Goal: Task Accomplishment & Management: Manage account settings

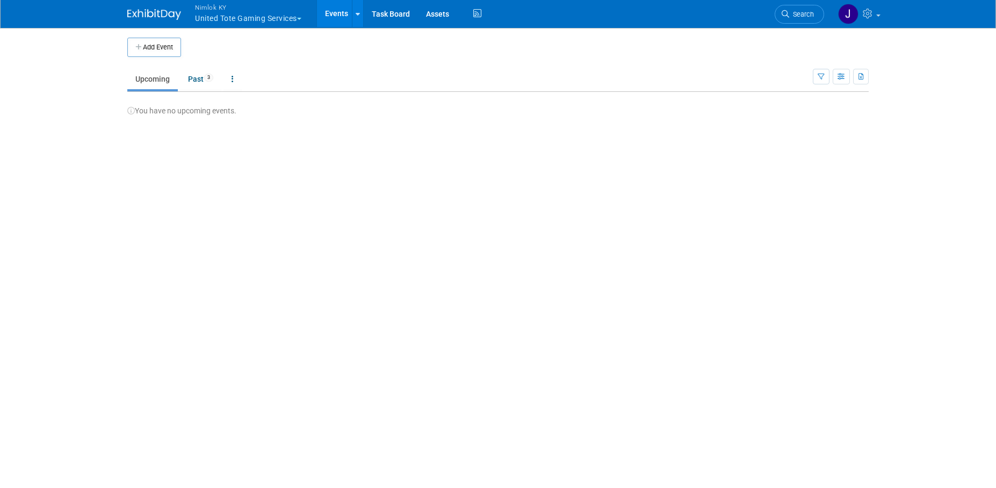
click at [263, 16] on button "Nimlok KY United Tote Gaming Services" at bounding box center [254, 14] width 121 height 28
click at [263, 12] on button "Nimlok KY United Tote Gaming Services" at bounding box center [254, 14] width 121 height 28
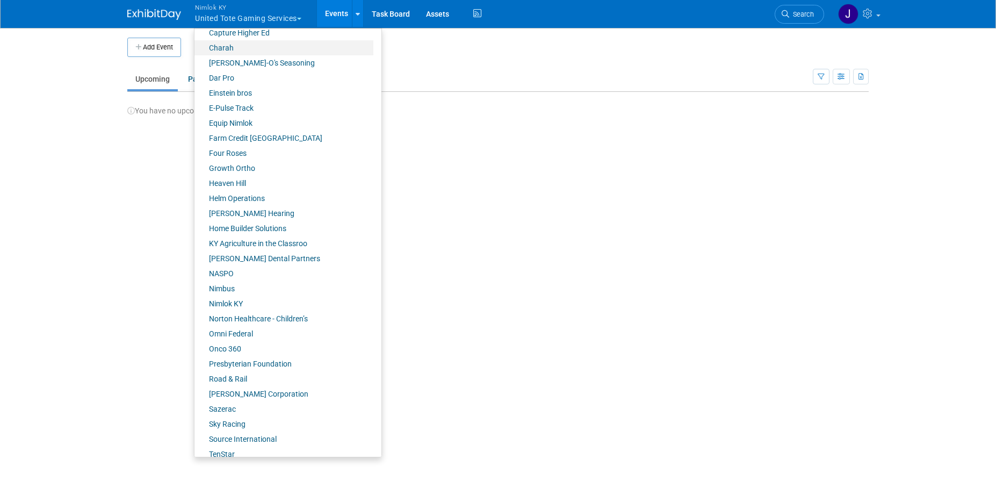
scroll to position [320, 0]
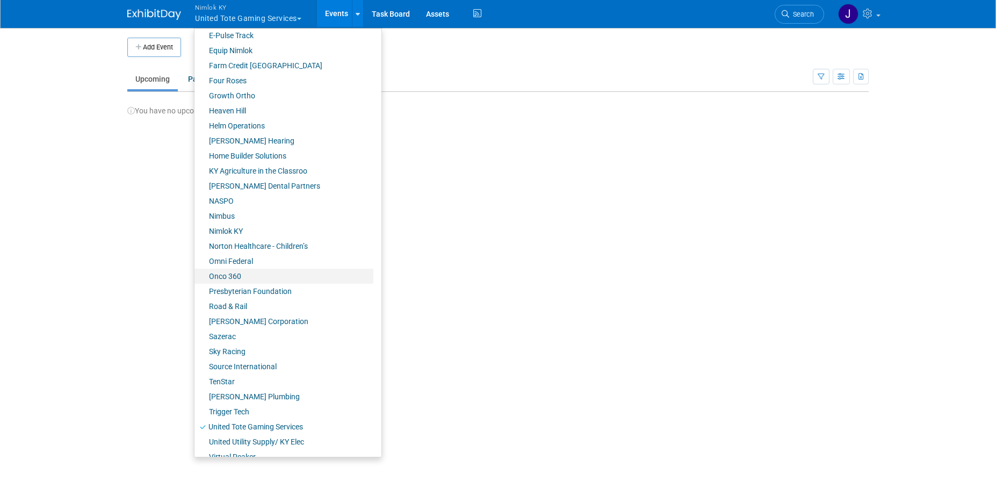
click at [242, 282] on link "Onco 360" at bounding box center [284, 276] width 179 height 15
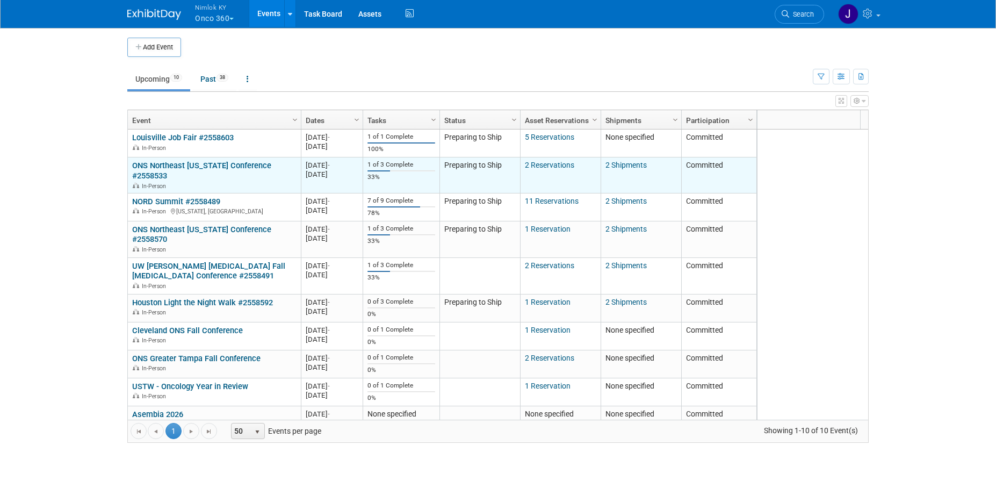
click at [214, 168] on link "ONS Northeast [US_STATE] Conference #2558533" at bounding box center [201, 171] width 139 height 20
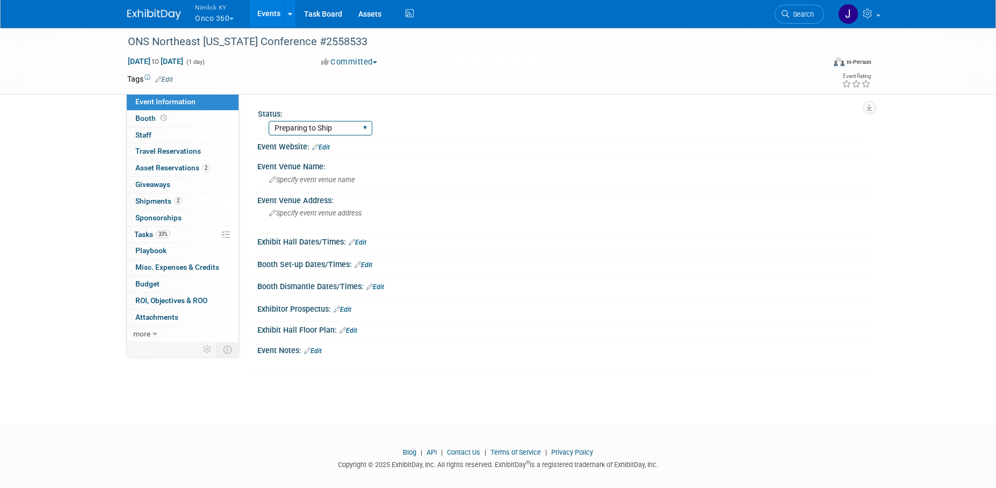
click at [319, 125] on select "Preparing to Ship Shipping to destination Show in Progress Waiting on freight r…" at bounding box center [321, 128] width 104 height 15
select select "Shipping to destination"
click at [269, 121] on select "Preparing to Ship Shipping to destination Show in Progress Waiting on freight r…" at bounding box center [321, 128] width 104 height 15
click at [170, 207] on link "2 Shipments 2" at bounding box center [183, 201] width 112 height 16
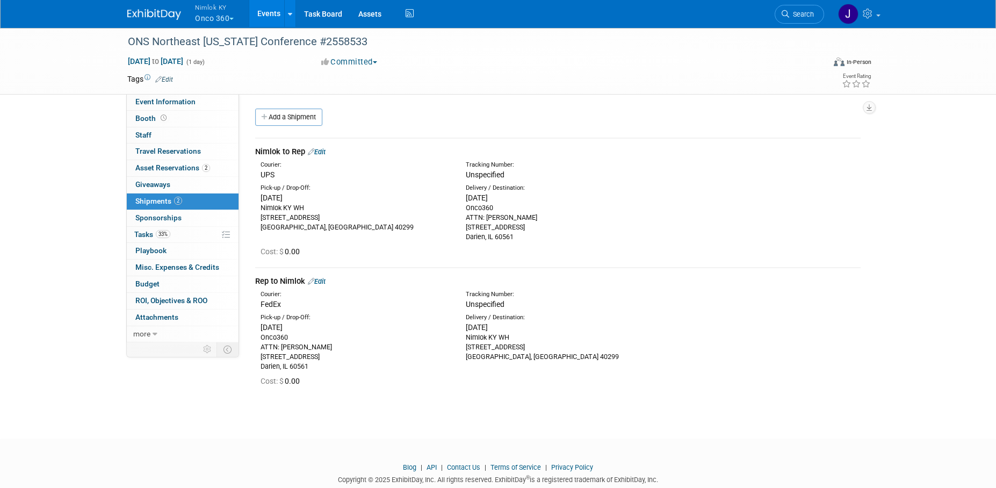
click at [326, 152] on link "Edit" at bounding box center [317, 152] width 18 height 8
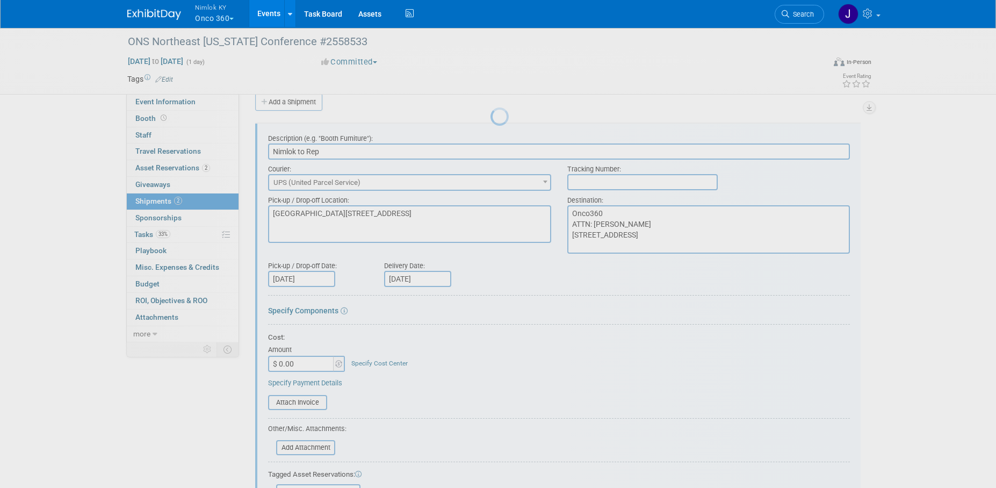
scroll to position [16, 0]
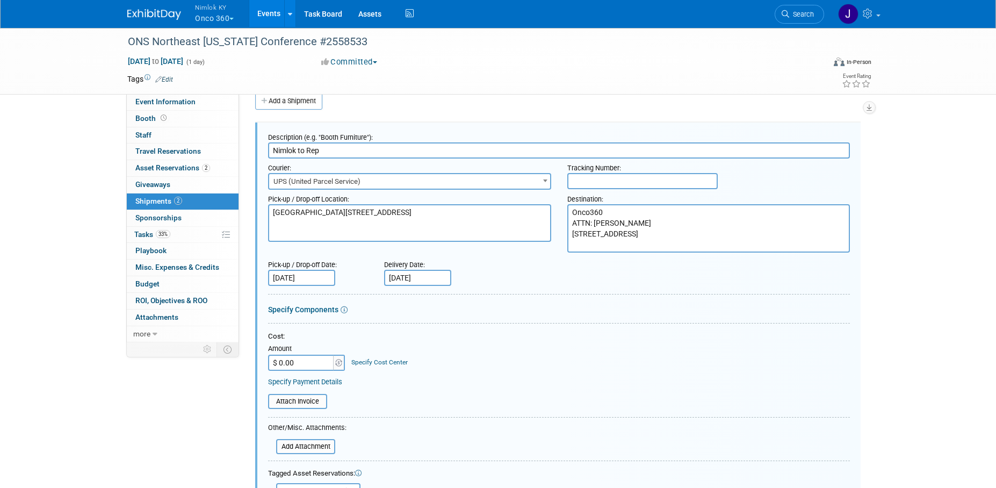
click at [587, 180] on input "text" at bounding box center [643, 181] width 150 height 16
paste input "1z2rx9090343255604"
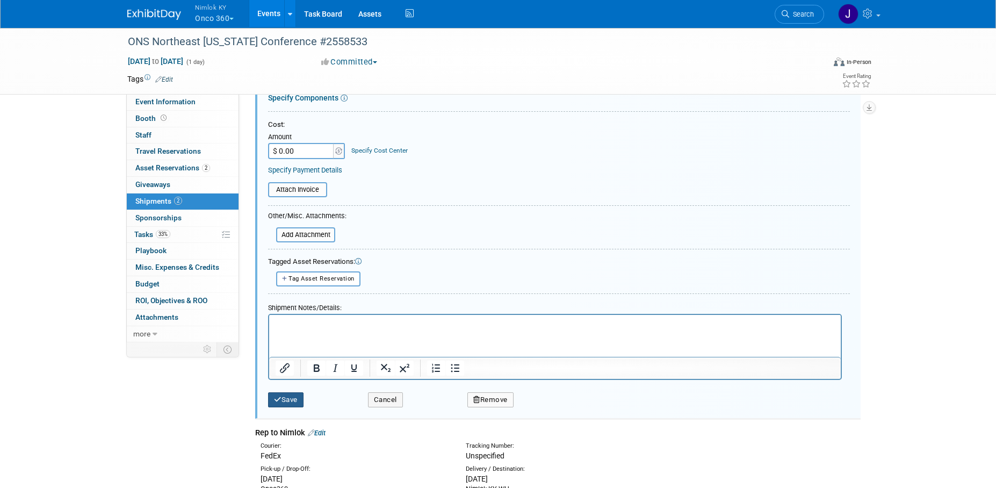
type input "1z2rx9090343255604"
click at [297, 403] on button "Save" at bounding box center [285, 399] width 35 height 15
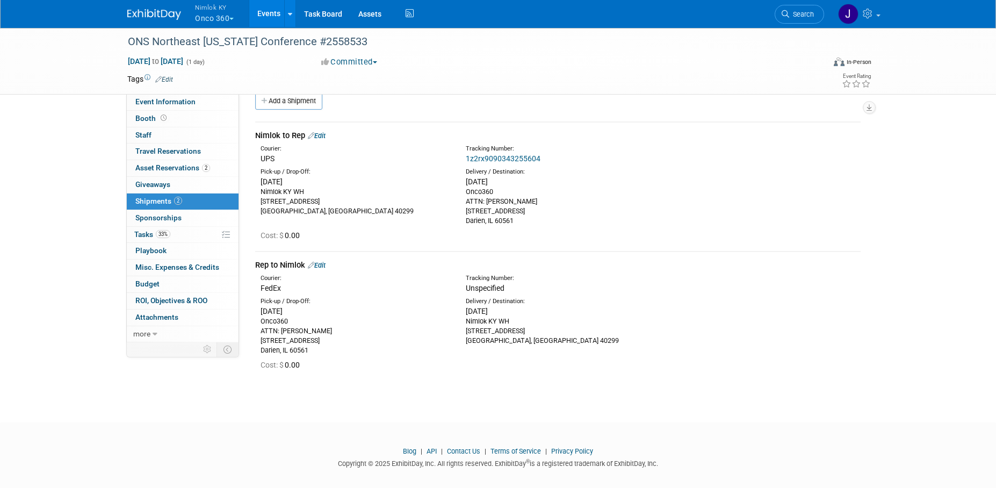
click at [324, 266] on link "Edit" at bounding box center [317, 265] width 18 height 8
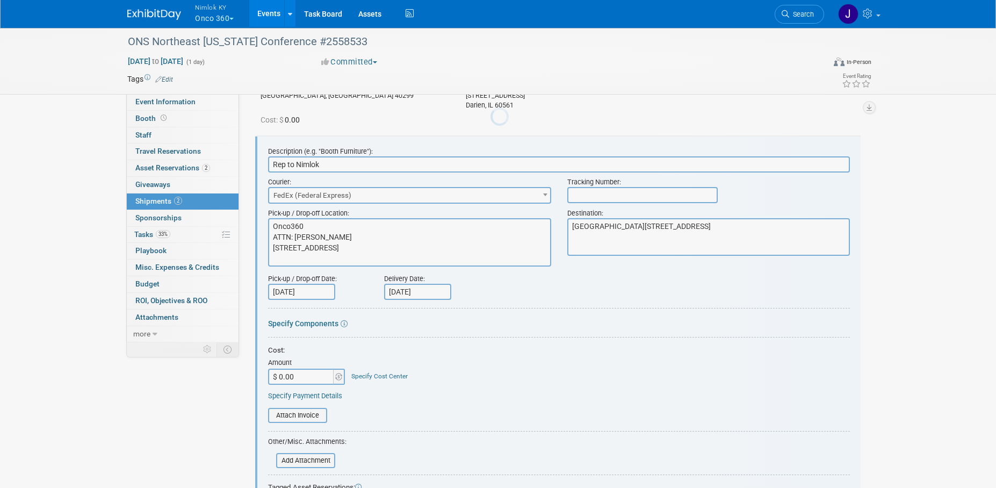
scroll to position [146, 0]
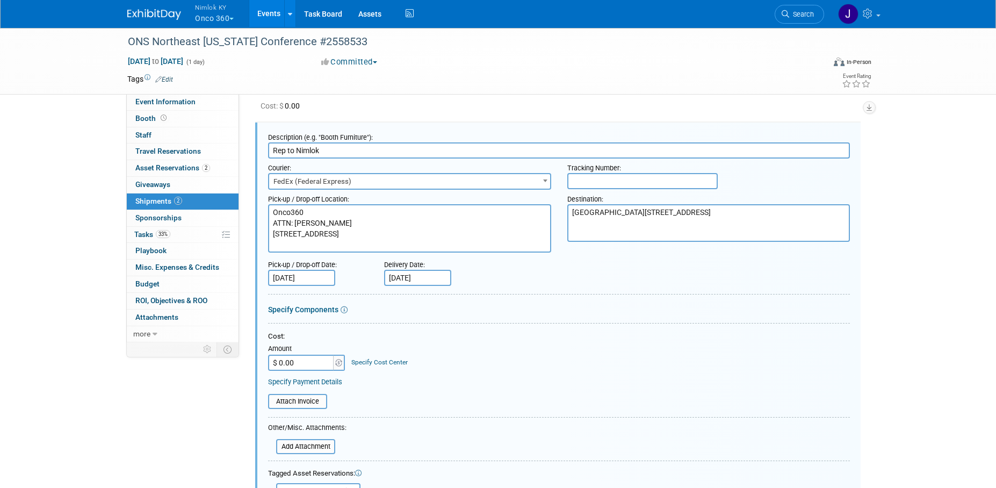
click at [603, 179] on input "text" at bounding box center [643, 181] width 150 height 16
type input "817778928549"
click at [615, 333] on div "Cost:" at bounding box center [559, 337] width 582 height 10
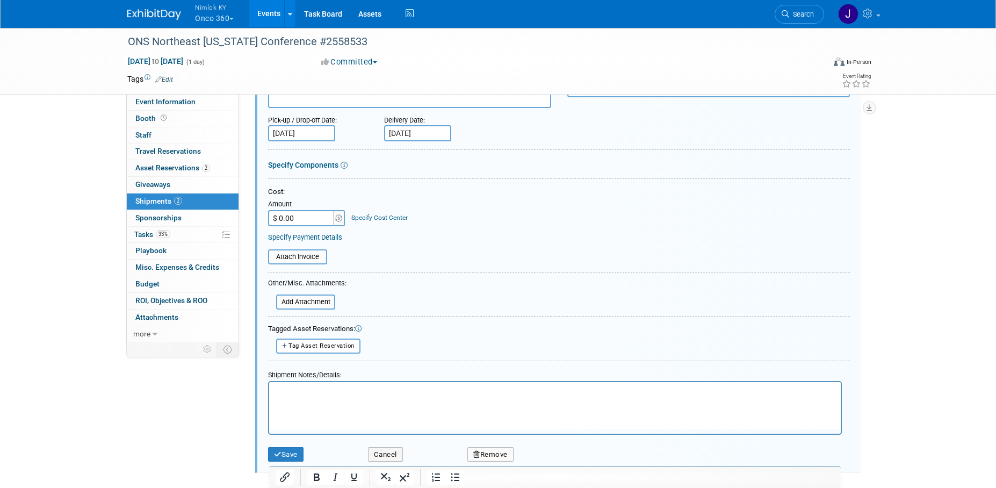
scroll to position [297, 0]
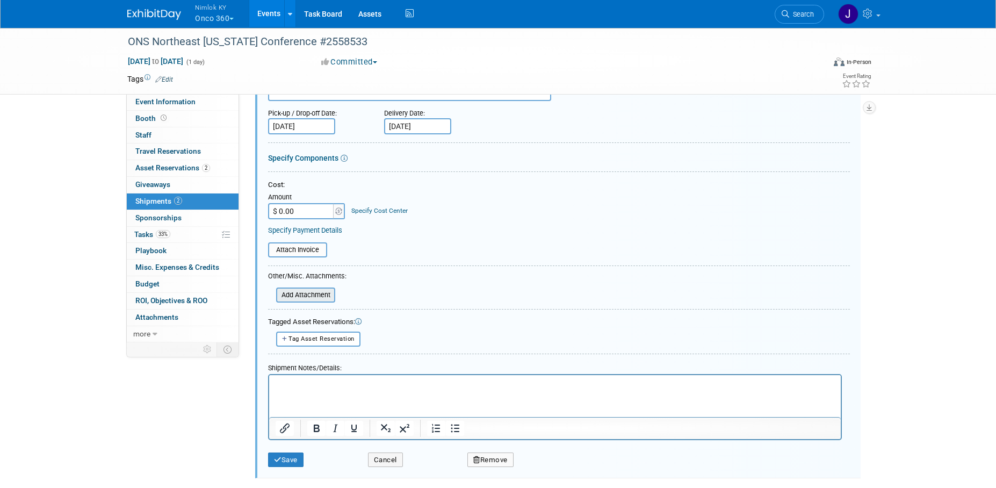
click at [293, 292] on input "file" at bounding box center [270, 295] width 128 height 13
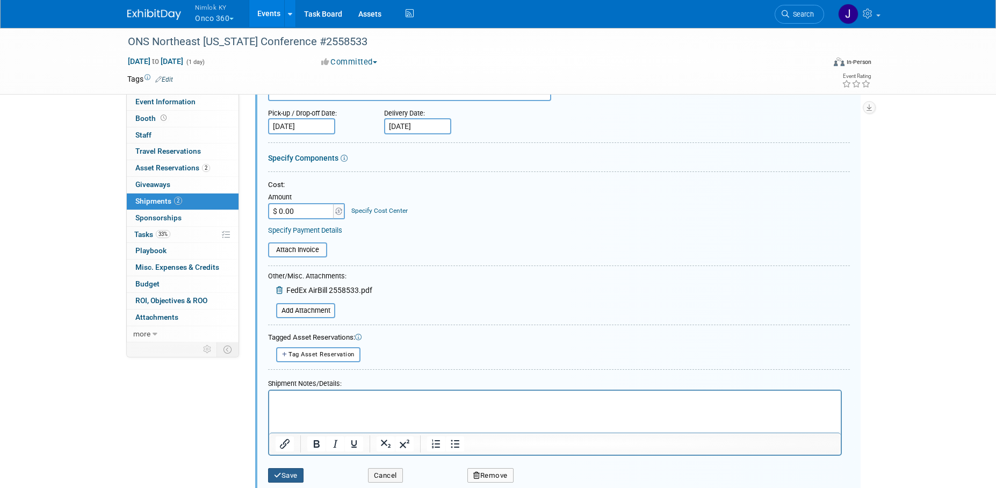
drag, startPoint x: 291, startPoint y: 472, endPoint x: 298, endPoint y: 468, distance: 8.5
click at [291, 472] on button "Save" at bounding box center [285, 475] width 35 height 15
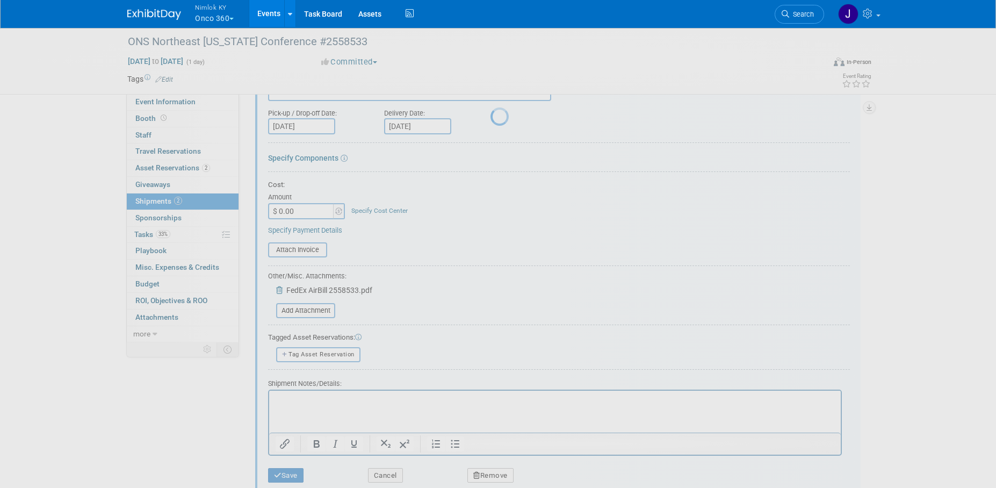
scroll to position [52, 0]
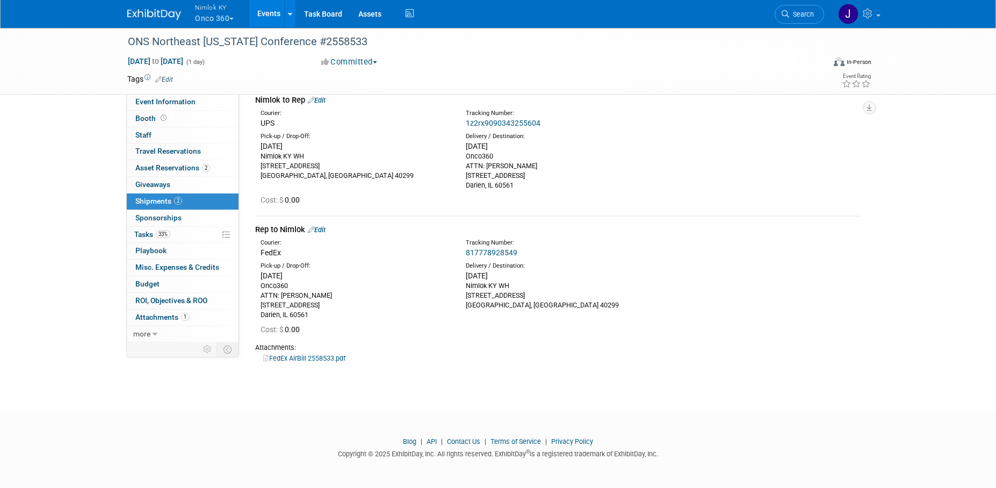
click at [269, 9] on link "Events" at bounding box center [268, 13] width 39 height 27
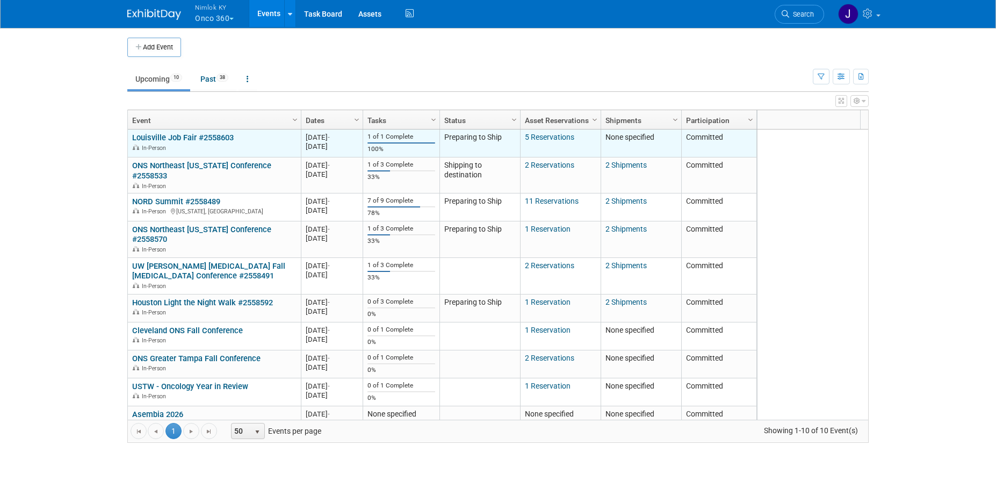
click at [190, 140] on link "Louisville Job Fair #2558603" at bounding box center [183, 138] width 102 height 10
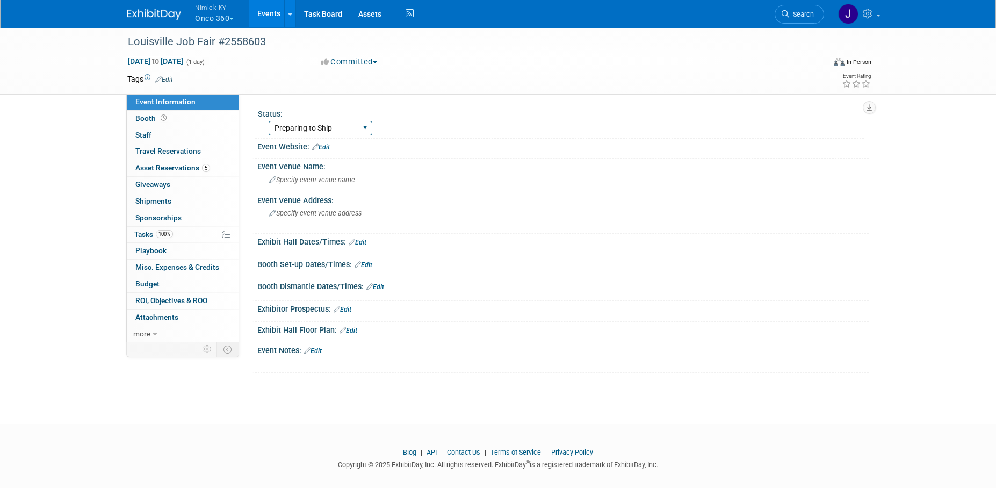
click at [306, 126] on select "Preparing to Ship Shipping to destination Show in Progress Waiting on freight r…" at bounding box center [321, 128] width 104 height 15
select select "Shipping to destination"
click at [269, 121] on select "Preparing to Ship Shipping to destination Show in Progress Waiting on freight r…" at bounding box center [321, 128] width 104 height 15
click at [268, 11] on link "Events" at bounding box center [268, 13] width 39 height 27
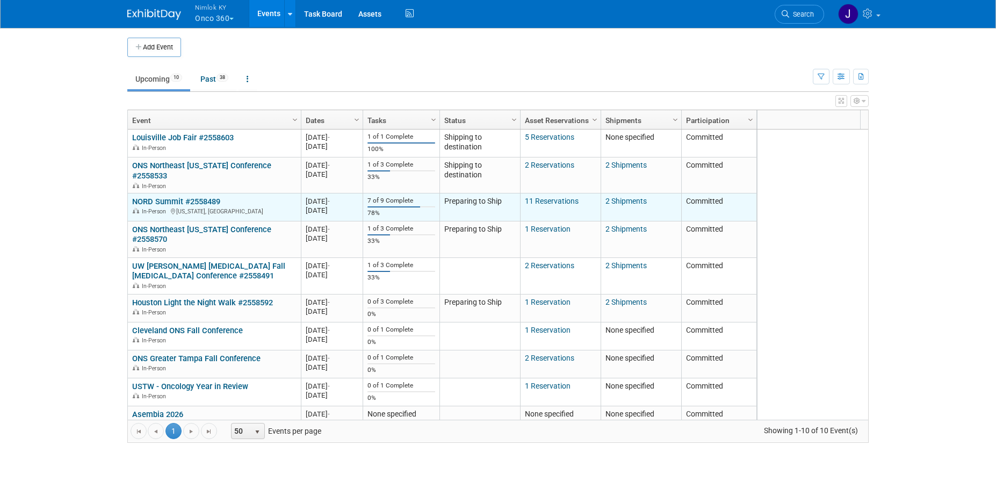
click at [186, 197] on link "NORD Summit #2558489" at bounding box center [176, 202] width 88 height 10
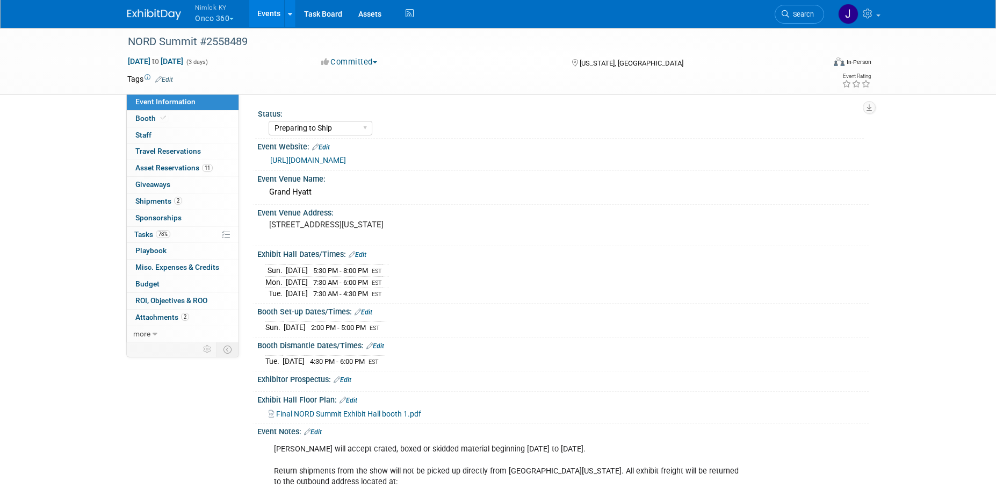
select select "Preparing to Ship"
click at [275, 12] on link "Events" at bounding box center [268, 13] width 39 height 27
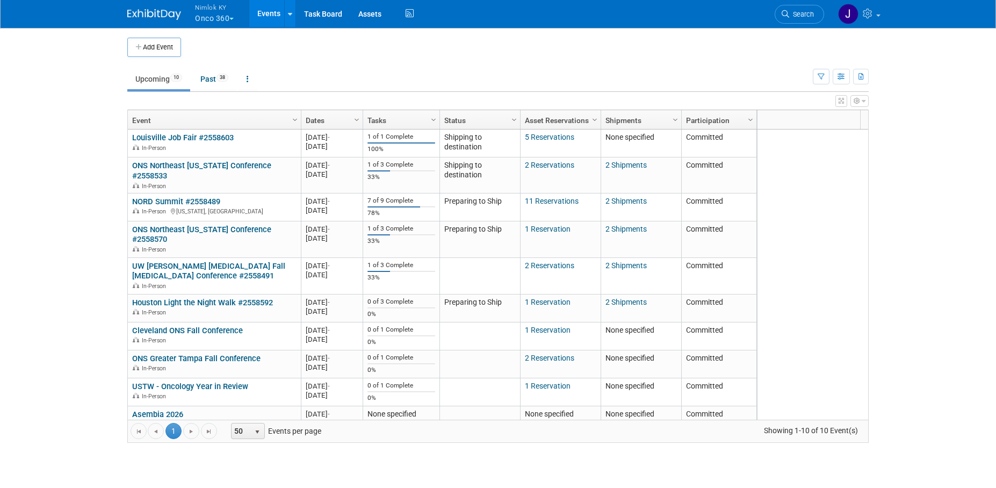
click at [183, 162] on link "ONS Northeast [US_STATE] Conference #2558533" at bounding box center [201, 171] width 139 height 20
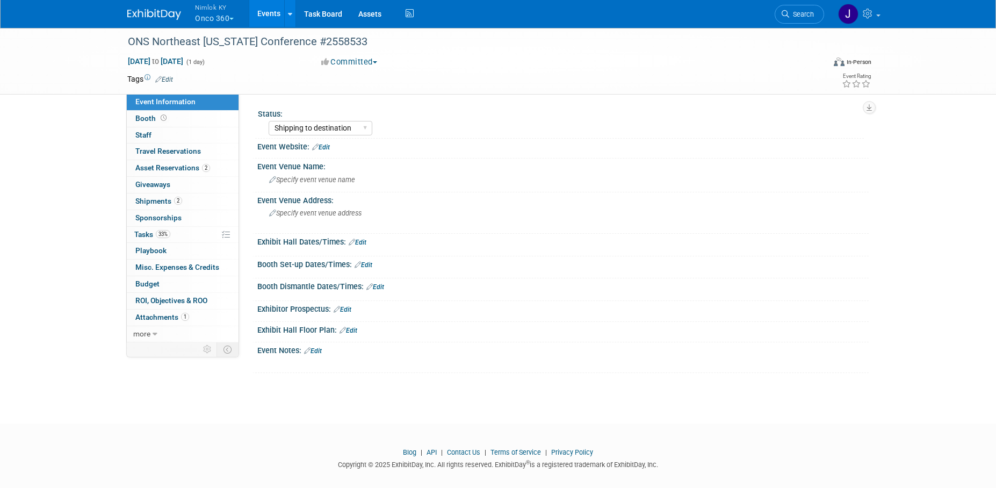
select select "Shipping to destination"
click at [170, 239] on link "33% Tasks 33%" at bounding box center [183, 235] width 112 height 16
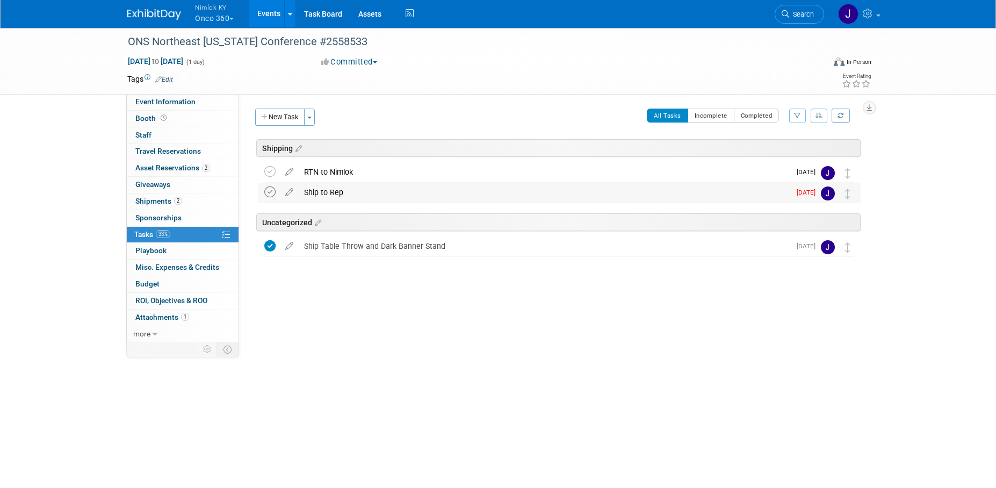
click at [271, 195] on icon at bounding box center [269, 191] width 11 height 11
click at [272, 20] on link "Events" at bounding box center [268, 13] width 39 height 27
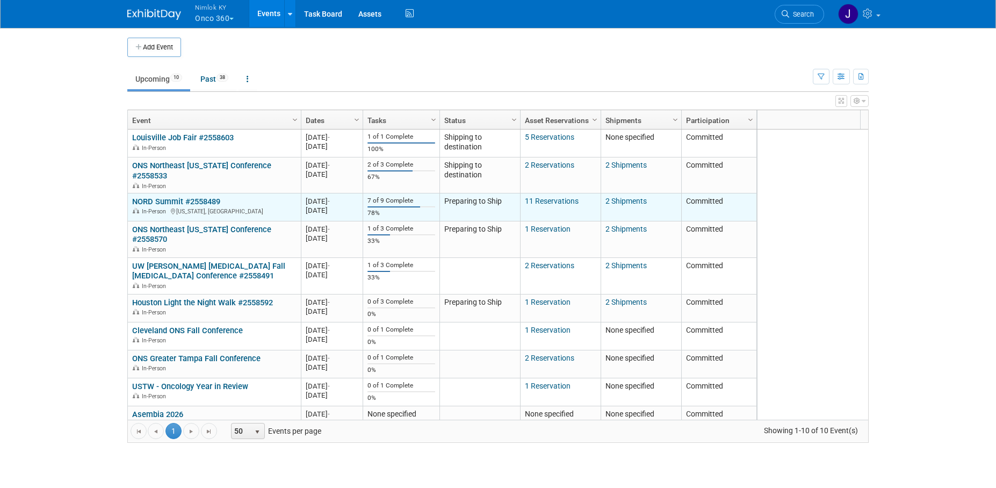
click at [204, 197] on link "NORD Summit #2558489" at bounding box center [176, 202] width 88 height 10
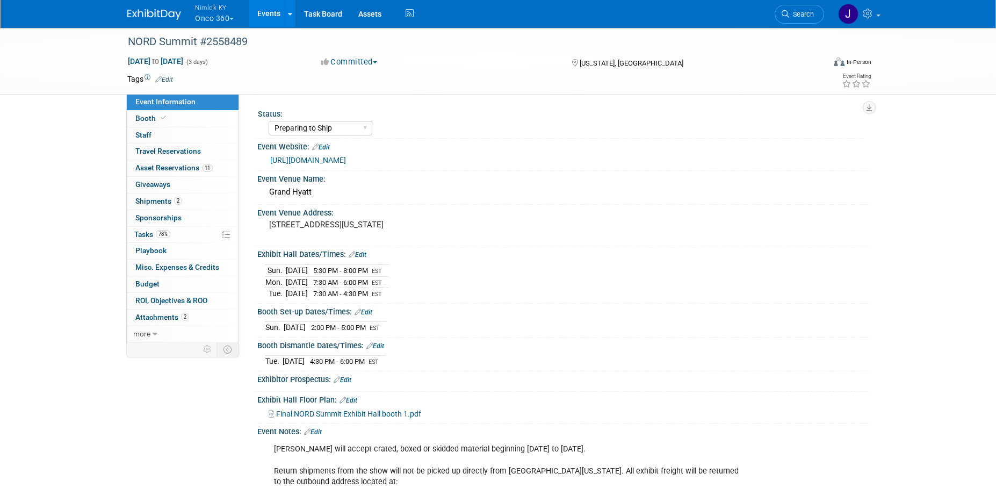
select select "Preparing to Ship"
click at [190, 231] on link "78% Tasks 78%" at bounding box center [183, 235] width 112 height 16
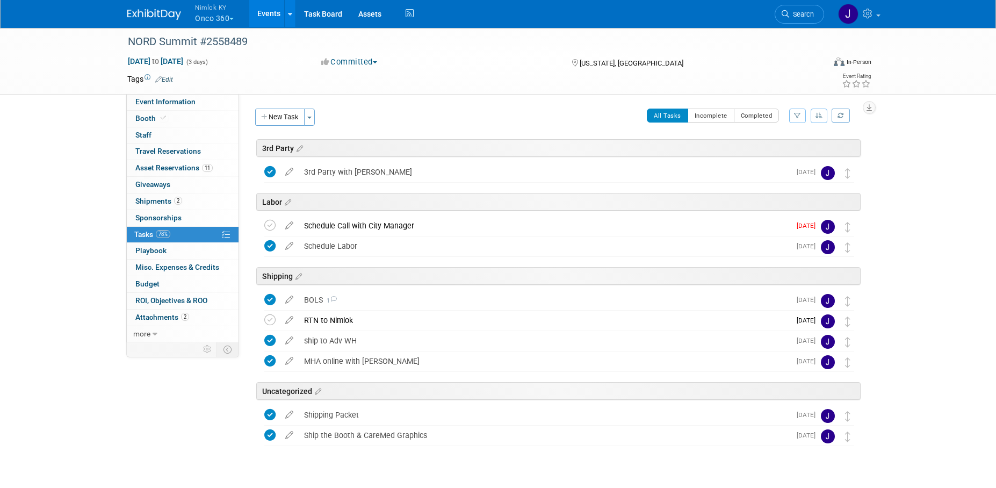
click at [268, 8] on link "Events" at bounding box center [268, 13] width 39 height 27
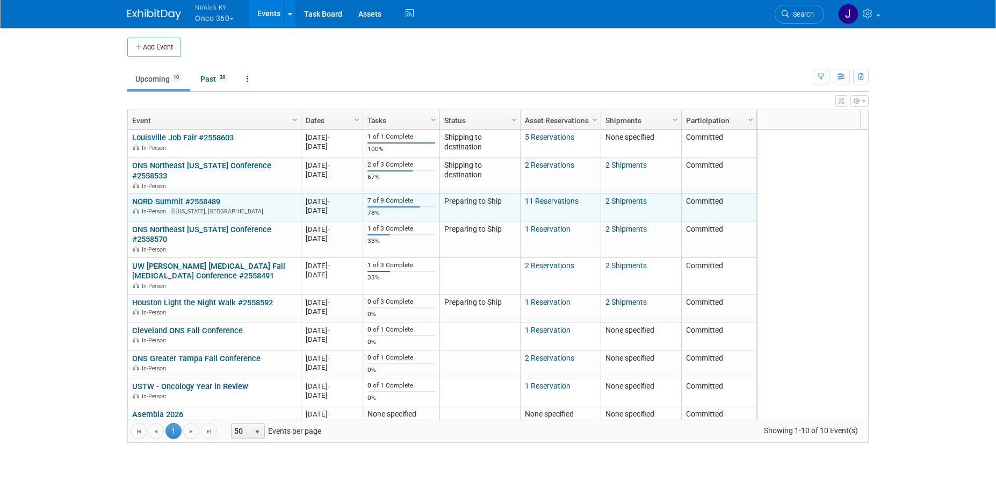
click at [205, 197] on link "NORD Summit #2558489" at bounding box center [176, 202] width 88 height 10
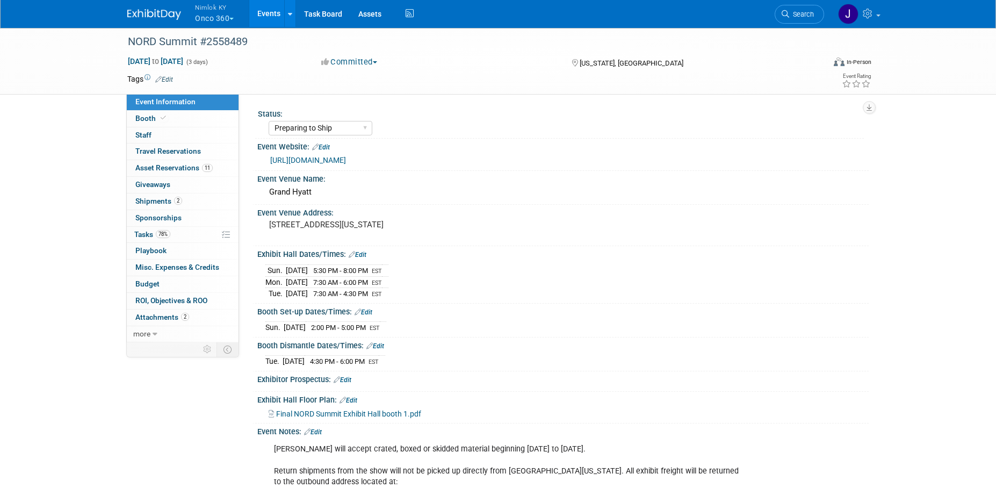
select select "Preparing to Ship"
click at [189, 120] on link "Booth" at bounding box center [183, 119] width 112 height 16
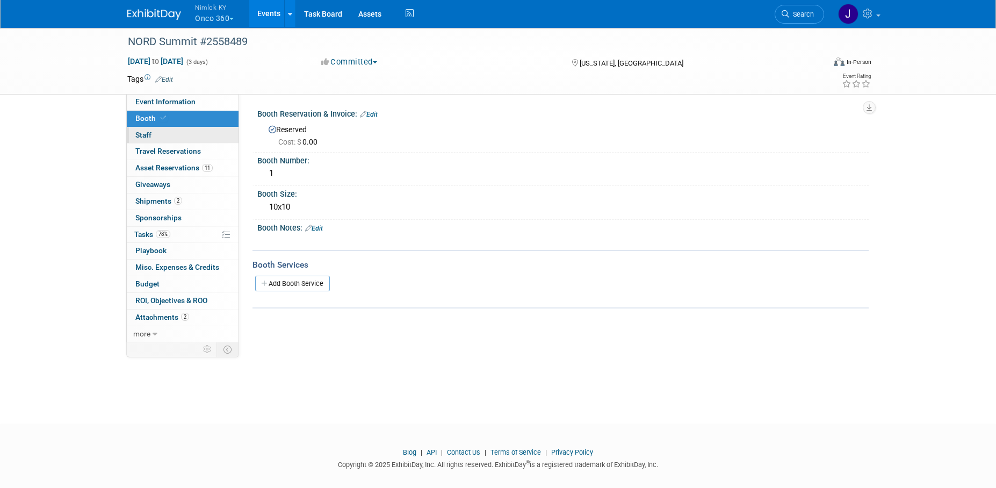
click at [195, 133] on link "0 Staff 0" at bounding box center [183, 135] width 112 height 16
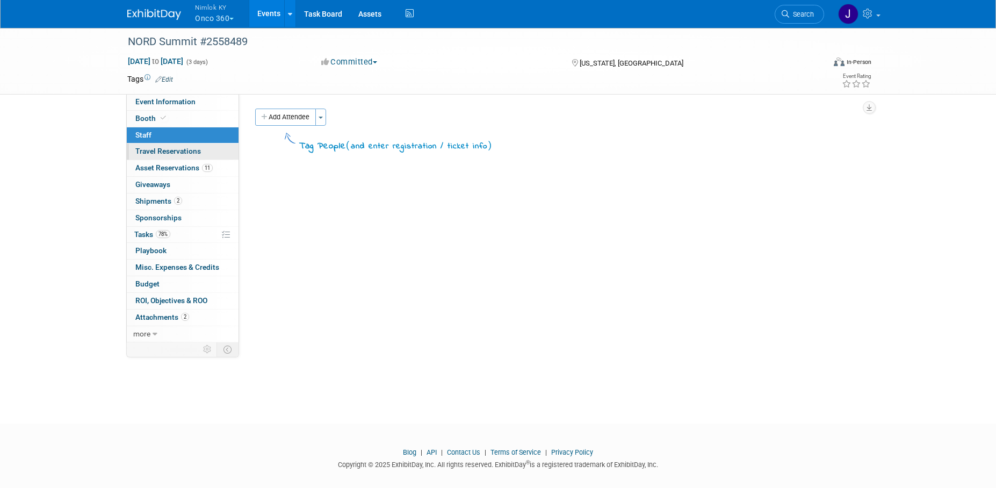
click at [195, 149] on span "Travel Reservations 0" at bounding box center [168, 151] width 66 height 9
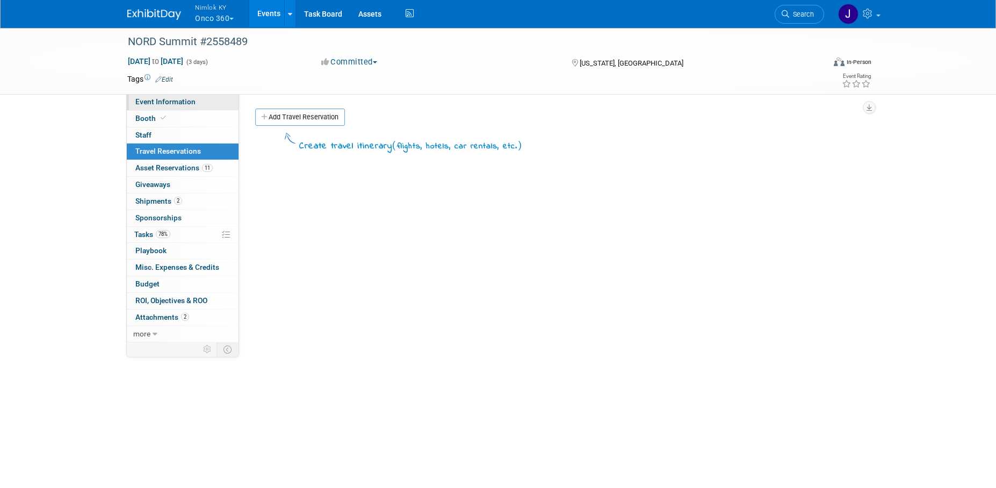
click at [192, 104] on span "Event Information" at bounding box center [165, 101] width 60 height 9
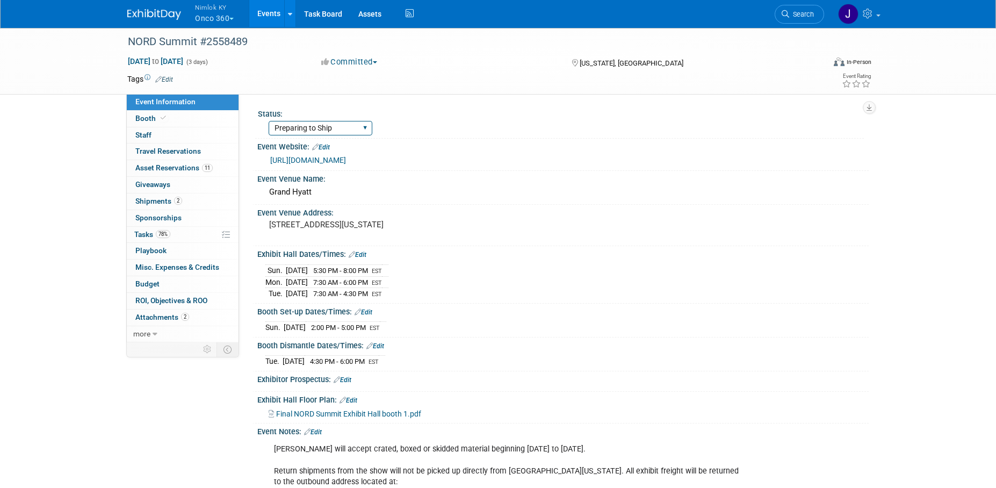
click at [308, 133] on select "Preparing to Ship Shipping to destination Show in Progress Waiting on freight r…" at bounding box center [321, 128] width 104 height 15
select select "Shipping to destination"
click at [269, 121] on select "Preparing to Ship Shipping to destination Show in Progress Waiting on freight r…" at bounding box center [321, 128] width 104 height 15
click at [277, 23] on link "Events" at bounding box center [268, 13] width 39 height 27
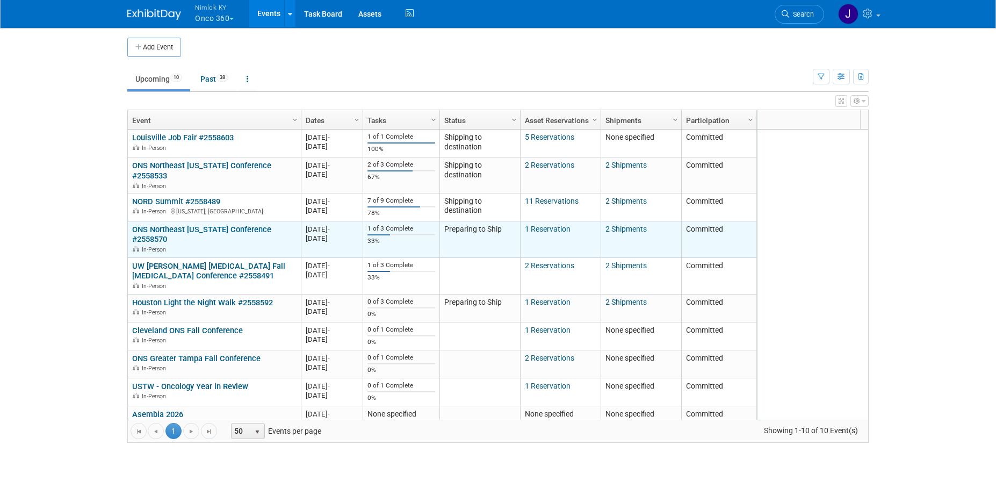
click at [229, 225] on link "ONS Northeast [US_STATE] Conference #2558570" at bounding box center [201, 235] width 139 height 20
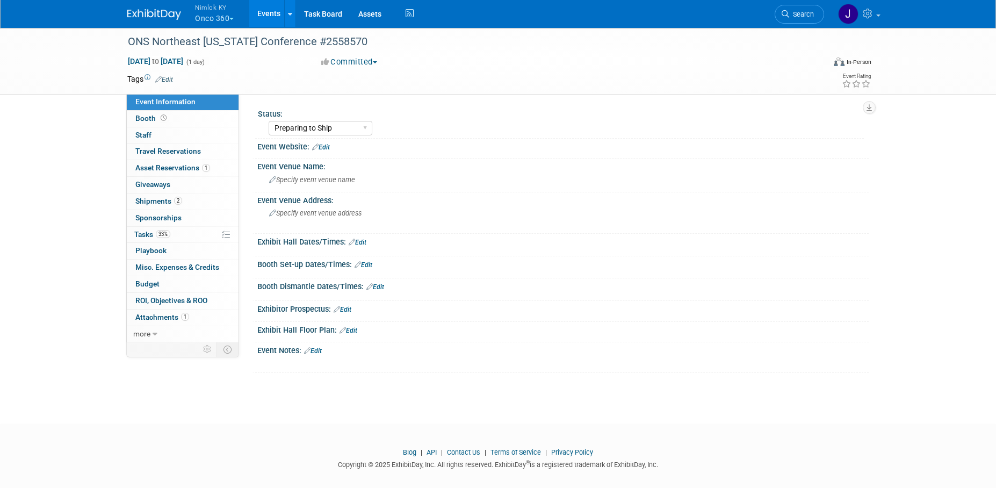
select select "Preparing to Ship"
click at [184, 233] on link "33% Tasks 33%" at bounding box center [183, 235] width 112 height 16
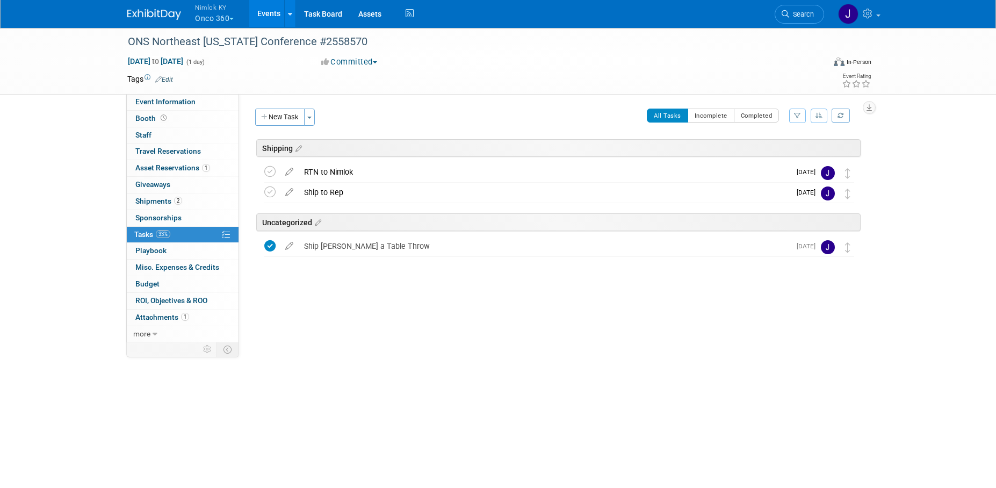
click at [258, 12] on link "Events" at bounding box center [268, 13] width 39 height 27
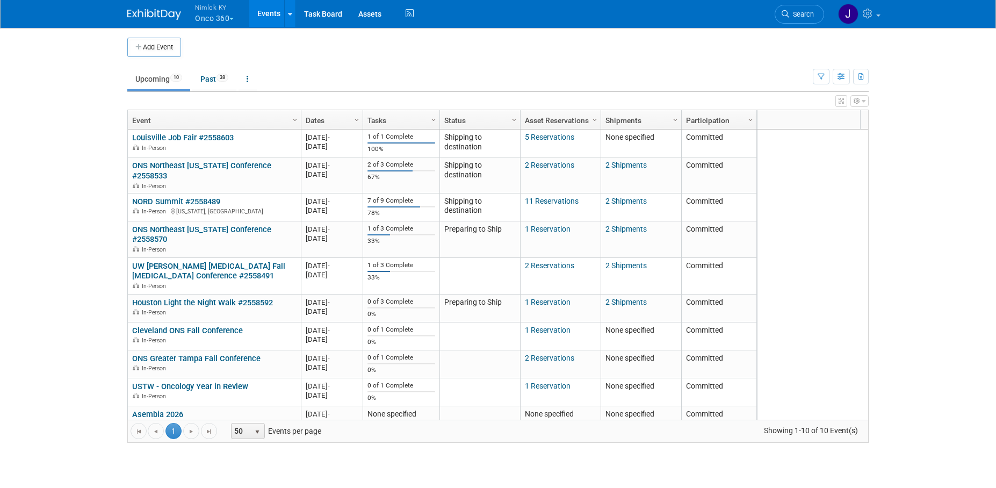
click at [218, 21] on button "Nimlok KY Onco 360" at bounding box center [220, 14] width 53 height 28
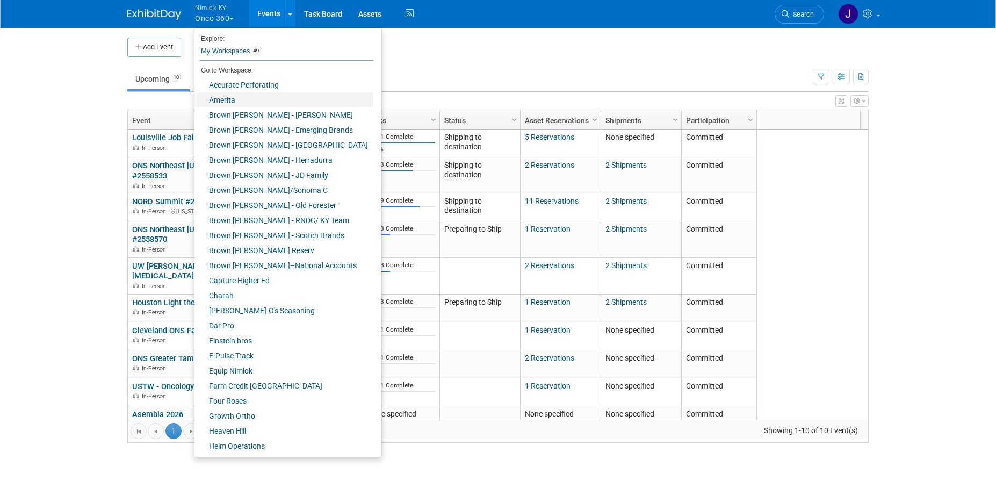
click at [250, 103] on link "Amerita" at bounding box center [284, 99] width 179 height 15
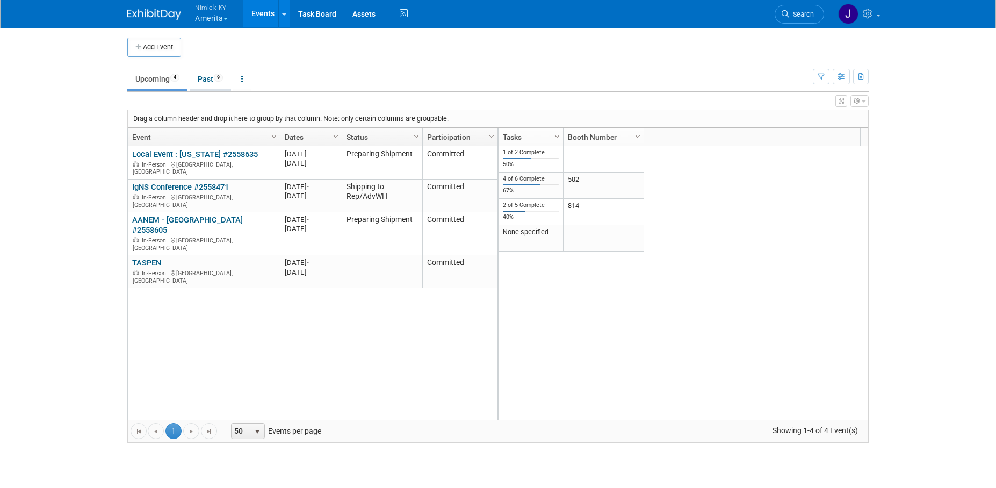
click at [209, 85] on link "Past 9" at bounding box center [210, 79] width 41 height 20
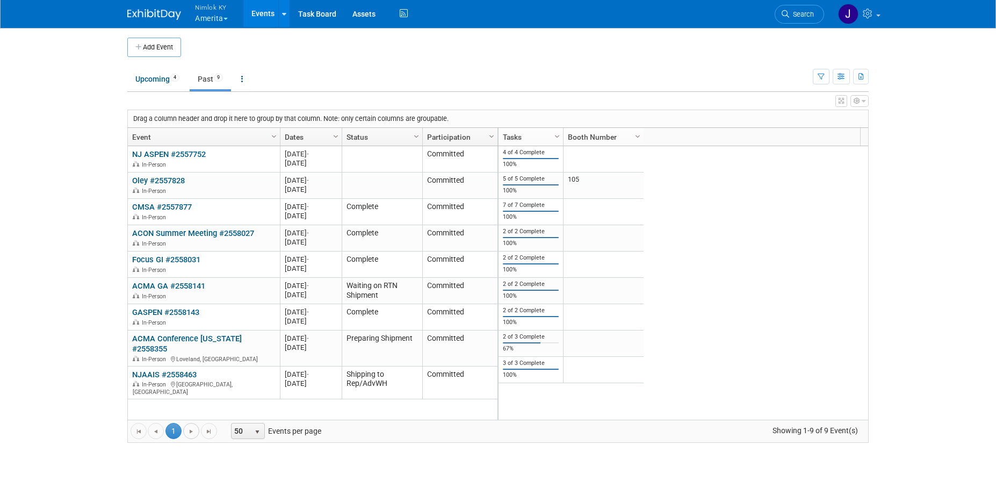
click at [198, 433] on link "Go to the next page" at bounding box center [191, 431] width 16 height 16
click at [195, 432] on span "Go to the next page" at bounding box center [191, 431] width 9 height 9
click at [216, 428] on link "Go to the last page" at bounding box center [209, 431] width 16 height 16
click at [212, 432] on span "Go to the last page" at bounding box center [209, 431] width 9 height 9
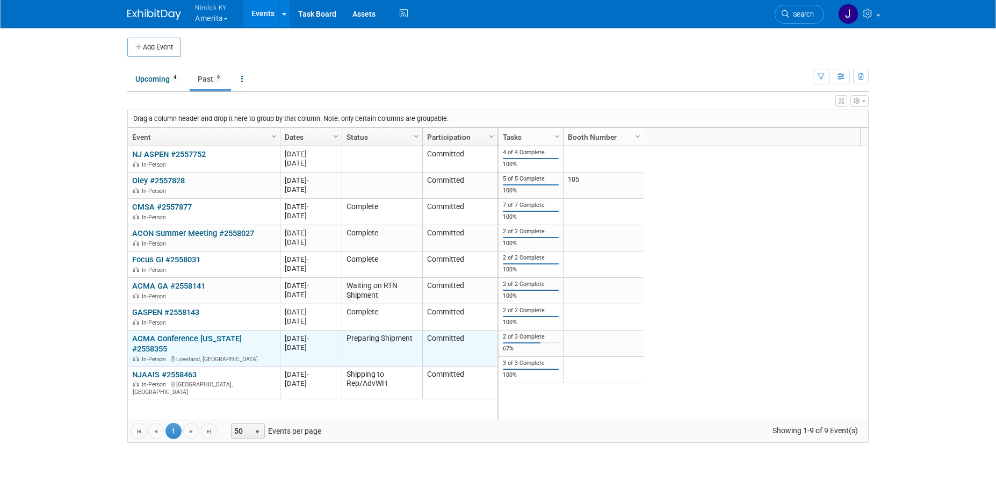
click at [220, 340] on link "ACMA Conference Colorado #2558355" at bounding box center [187, 344] width 110 height 20
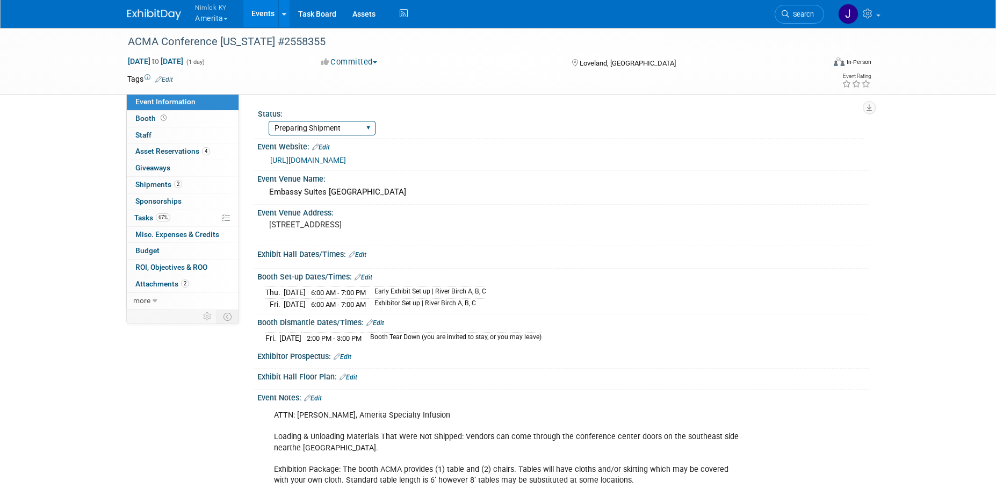
click at [338, 130] on select "Complete Preparing Shipment Shipping to Rep/AdvWH Waiting on RTN Shipment" at bounding box center [322, 128] width 107 height 15
select select "Waiting on RTN Shipment"
click at [269, 121] on select "Complete Preparing Shipment Shipping to Rep/AdvWH Waiting on RTN Shipment" at bounding box center [322, 128] width 107 height 15
click at [183, 218] on link "67% Tasks 67%" at bounding box center [183, 218] width 112 height 16
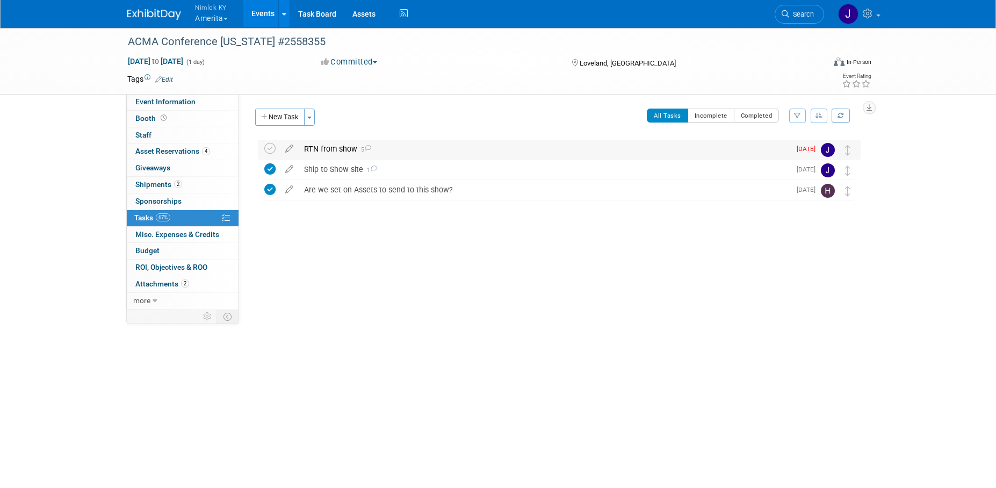
click at [357, 149] on div "RTN from show 5" at bounding box center [545, 149] width 492 height 18
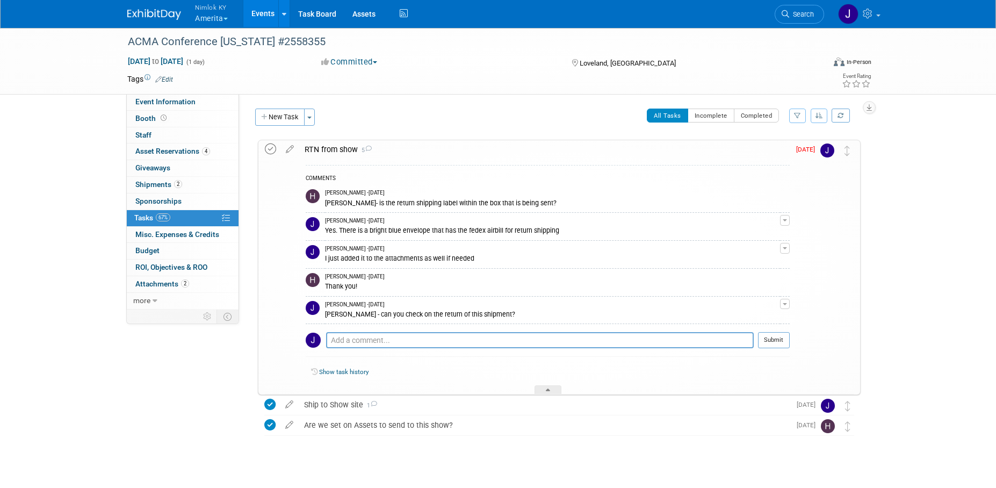
click at [271, 147] on icon at bounding box center [270, 148] width 11 height 11
